Goal: Task Accomplishment & Management: Complete application form

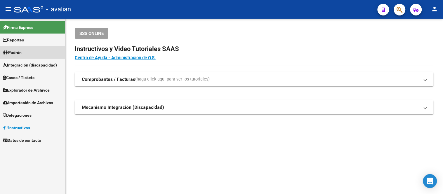
click at [24, 48] on link "Padrón" at bounding box center [32, 52] width 65 height 13
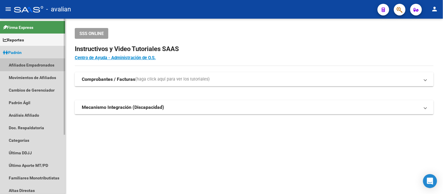
click at [27, 63] on link "Afiliados Empadronados" at bounding box center [32, 65] width 65 height 13
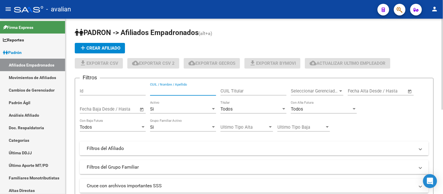
click at [179, 89] on input "CUIL / Nombre / Apellido" at bounding box center [183, 91] width 66 height 5
paste input "27444716636"
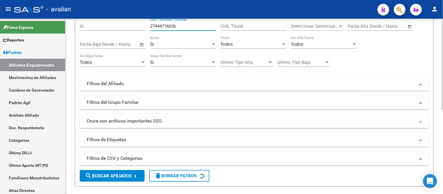
scroll to position [130, 0]
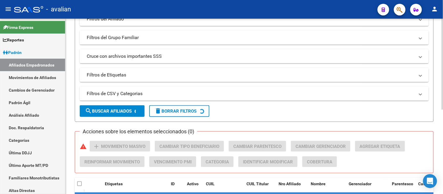
click at [124, 112] on span "search Buscar Afiliados" at bounding box center [108, 111] width 47 height 5
click at [76, 103] on form "Filtros Id 27444716636 CUIL / Nombre / Apellido CUIL Titular Seleccionar Gerenc…" at bounding box center [254, 35] width 359 height 174
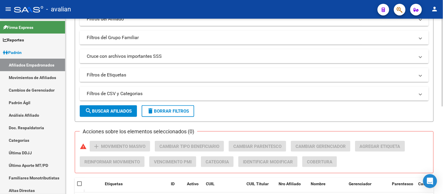
click at [119, 111] on span "search Buscar Afiliados" at bounding box center [108, 111] width 47 height 5
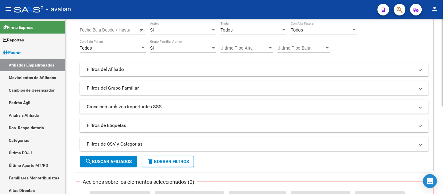
scroll to position [47, 0]
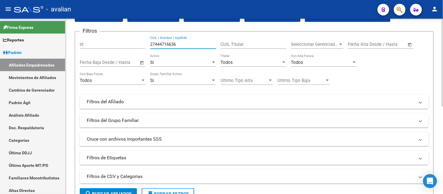
click at [180, 43] on input "27444716636" at bounding box center [183, 44] width 66 height 5
paste input "0249551733"
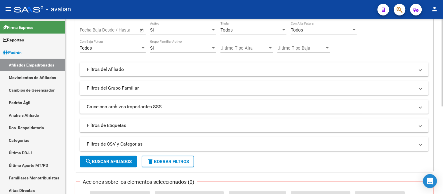
type input "20249551733"
click at [115, 162] on span "search Buscar Afiliados" at bounding box center [108, 161] width 47 height 5
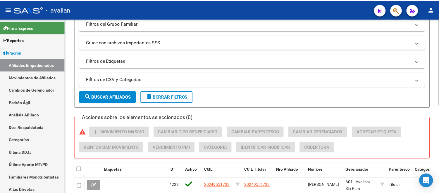
scroll to position [176, 0]
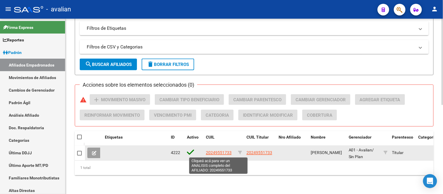
click at [214, 152] on span "20249551733" at bounding box center [219, 153] width 26 height 5
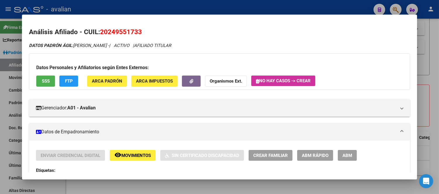
click at [275, 154] on span "Crear Familiar" at bounding box center [270, 155] width 34 height 5
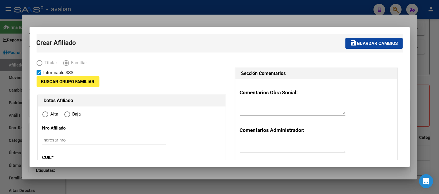
type input "30-52715145-3"
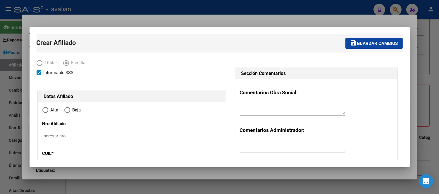
radio input "true"
type input "GENERAL [PERSON_NAME]"
type input "5809"
type input "[DATE]"
type input "75"
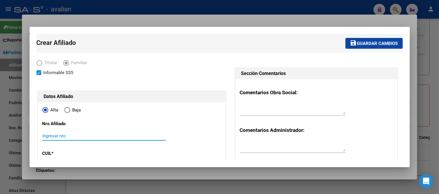
click at [86, 136] on input "Ingresar nro" at bounding box center [103, 136] width 123 height 5
paste input "27444716636"
type input "27444716636"
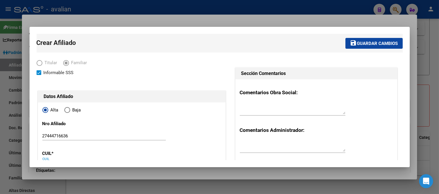
scroll to position [69, 0]
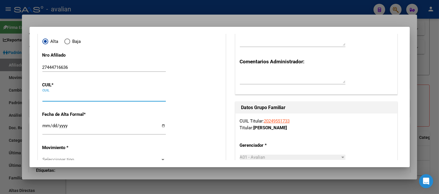
paste input "27-44471663-6"
type input "27-44471663-6"
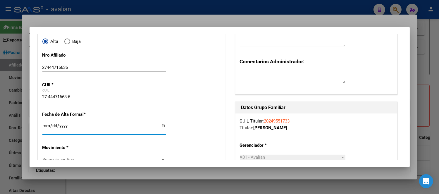
type input "44471663"
type input "[PERSON_NAME]"
type input "[DATE]"
type input "GENERAL [PERSON_NAME]"
type input "20 DE SETIEMBRE"
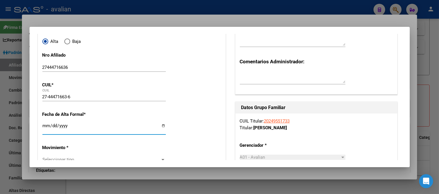
type input "75"
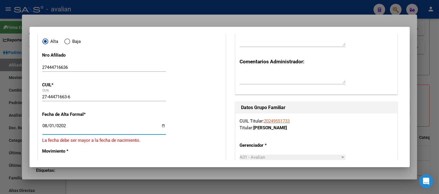
type input "[DATE]"
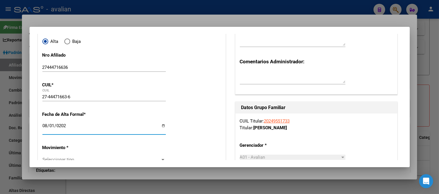
scroll to position [134, 0]
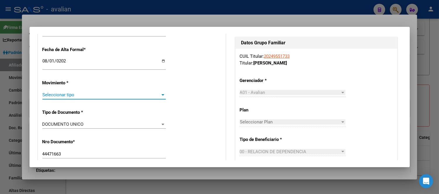
click at [78, 94] on span "Seleccionar tipo" at bounding box center [101, 94] width 118 height 5
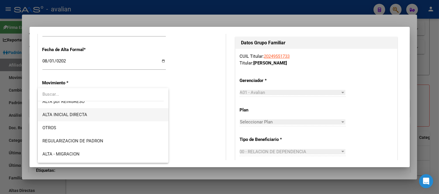
scroll to position [65, 0]
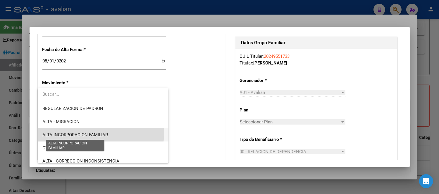
click at [90, 133] on span "ALTA INCORPORACION FAMILIAR" at bounding box center [74, 134] width 65 height 5
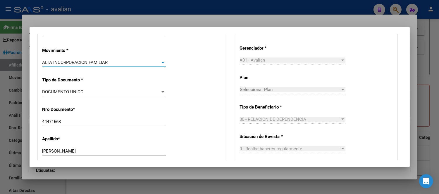
scroll to position [199, 0]
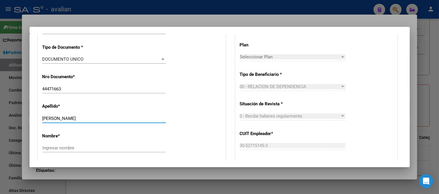
drag, startPoint x: 103, startPoint y: 119, endPoint x: 79, endPoint y: 119, distance: 23.4
click at [79, 119] on input "[PERSON_NAME]" at bounding box center [103, 118] width 123 height 5
click at [75, 146] on input "Ingresar nombre" at bounding box center [103, 147] width 123 height 5
paste input "JOSEFINA"
type input "JOSEFINA"
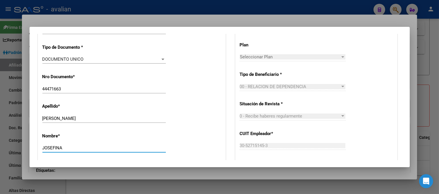
click at [101, 117] on input "[PERSON_NAME]" at bounding box center [103, 118] width 123 height 5
type input "[PERSON_NAME]"
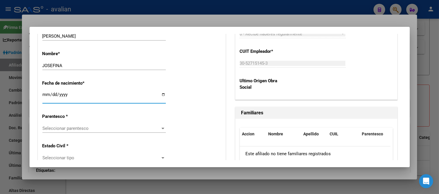
click at [82, 129] on span "Seleccionar parentesco" at bounding box center [101, 128] width 118 height 5
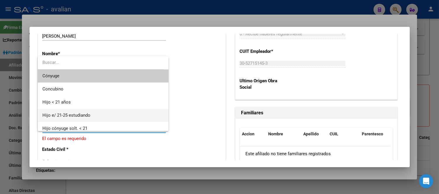
click at [91, 116] on span "Hijo e/ 21-25 estudiando" at bounding box center [102, 115] width 121 height 13
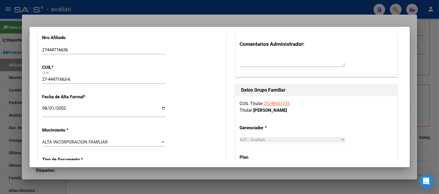
scroll to position [0, 0]
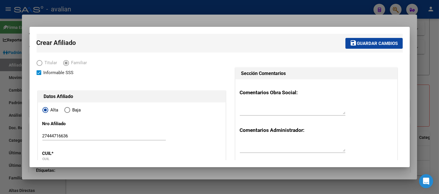
click at [378, 44] on span "Guardar cambios" at bounding box center [377, 43] width 41 height 5
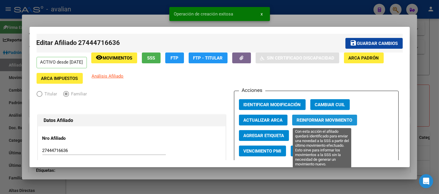
click at [306, 122] on span "Reinformar Movimiento" at bounding box center [325, 120] width 56 height 5
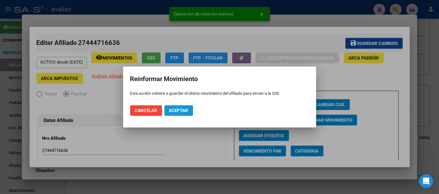
click at [175, 113] on span "Aceptar" at bounding box center [178, 110] width 19 height 5
